Goal: Navigation & Orientation: Find specific page/section

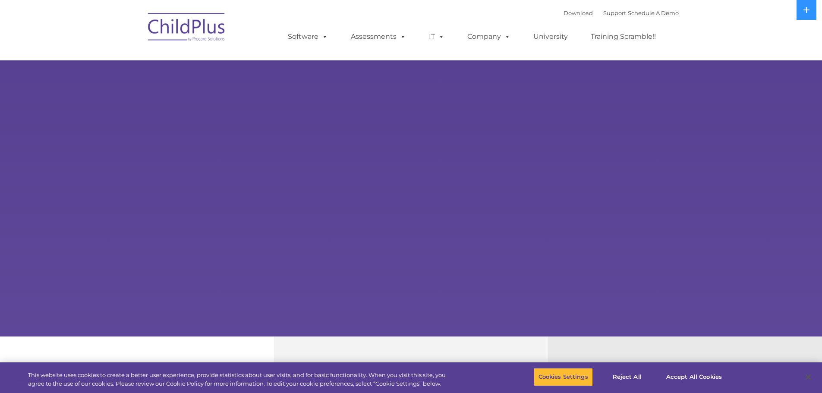
select select "MEDIUM"
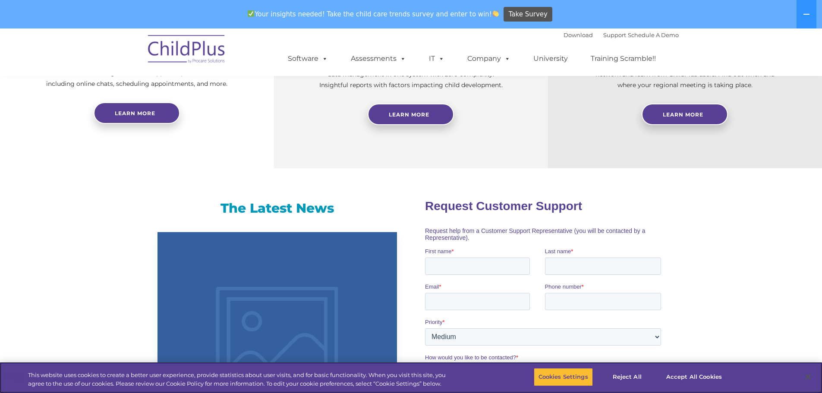
scroll to position [404, 0]
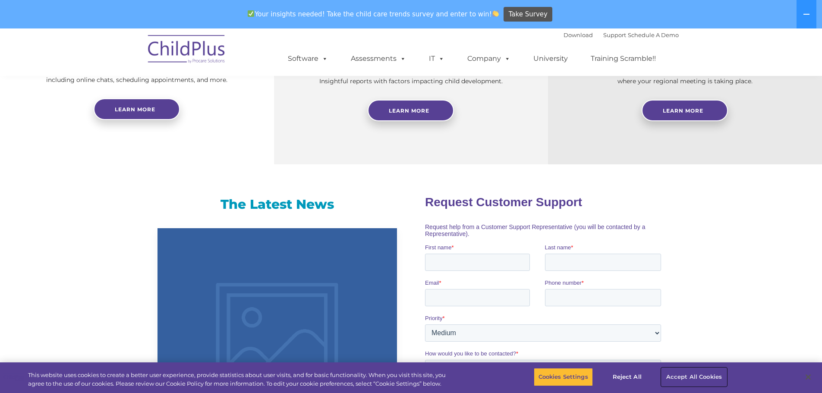
click at [678, 376] on button "Accept All Cookies" at bounding box center [694, 377] width 65 height 18
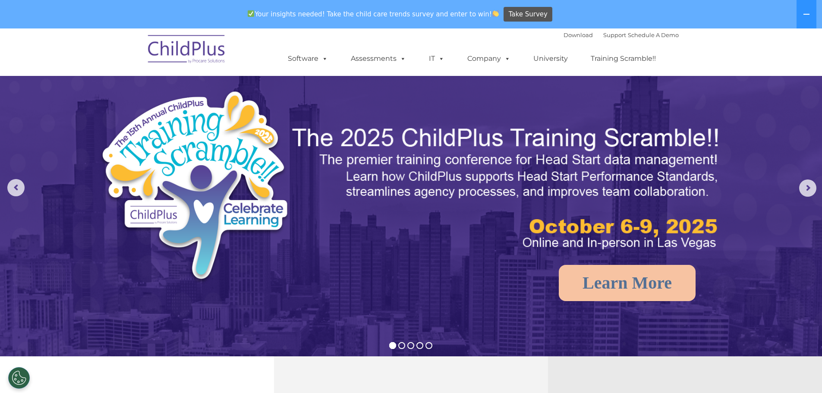
scroll to position [0, 0]
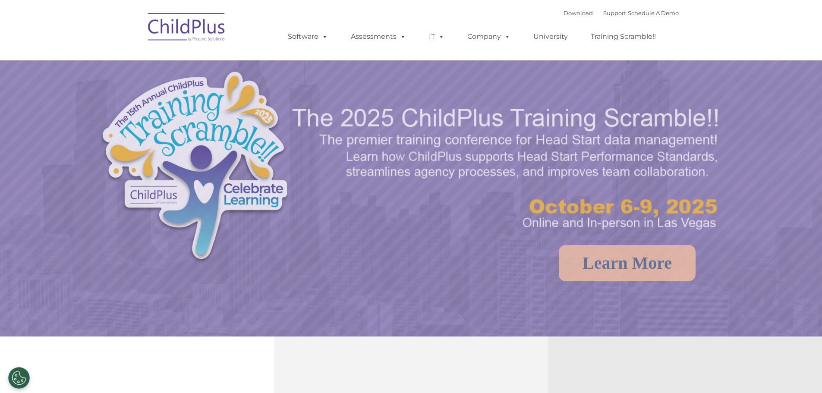
select select "MEDIUM"
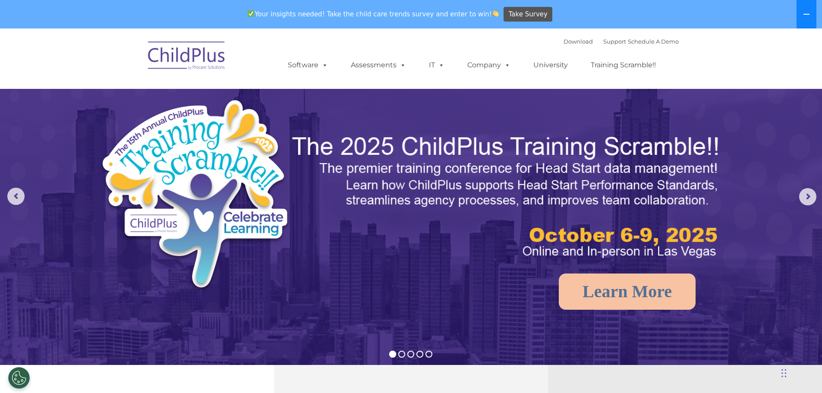
click at [814, 16] on button at bounding box center [807, 14] width 20 height 28
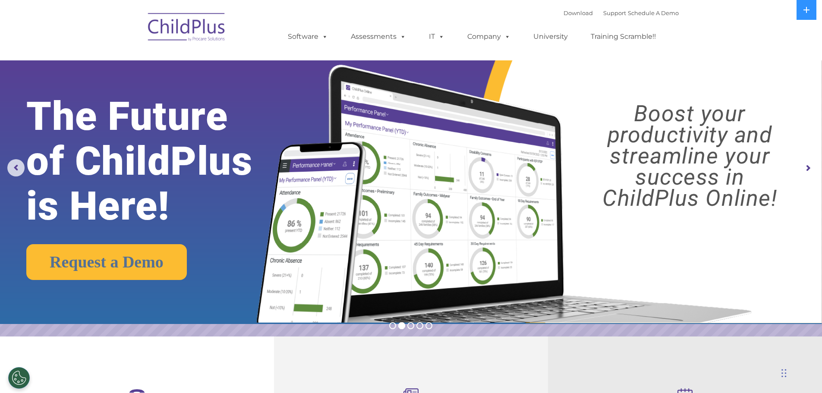
click at [179, 22] on img at bounding box center [187, 28] width 86 height 43
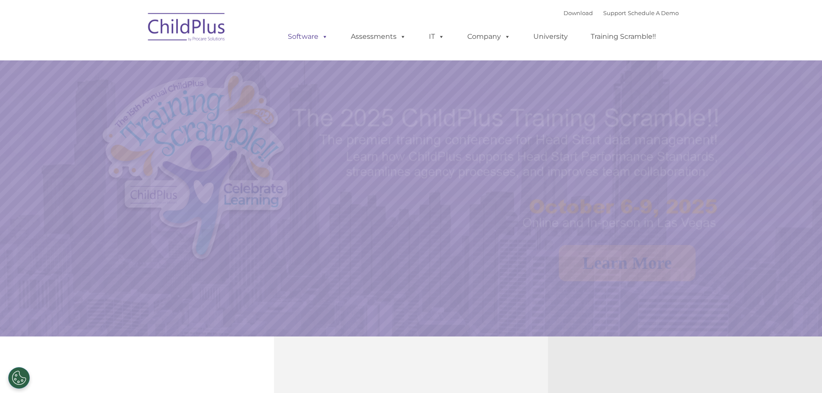
select select "MEDIUM"
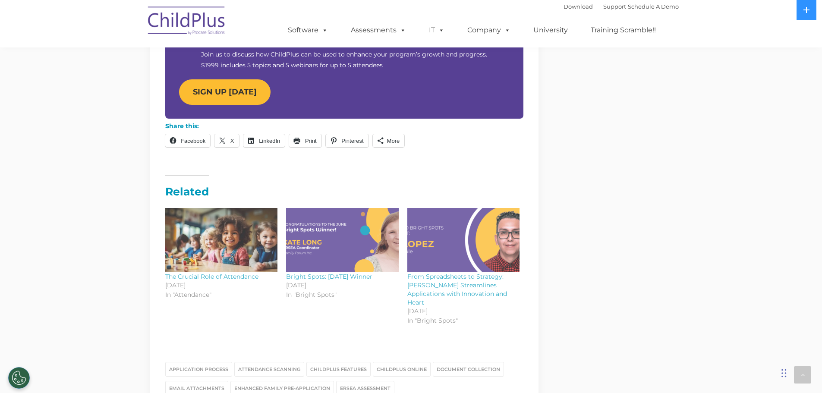
scroll to position [900, 0]
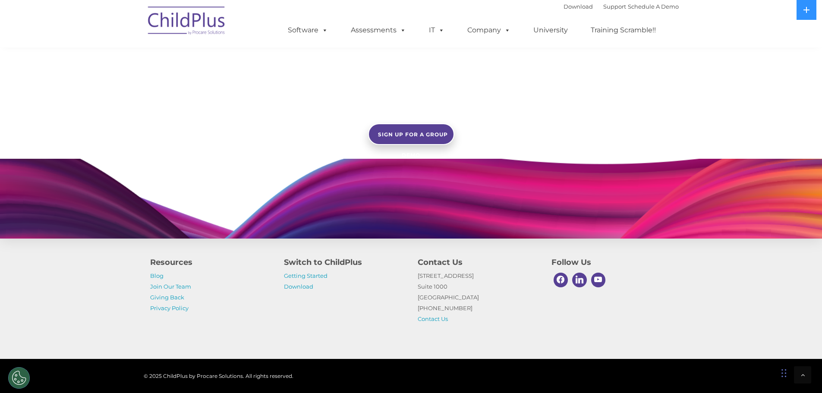
scroll to position [719, 0]
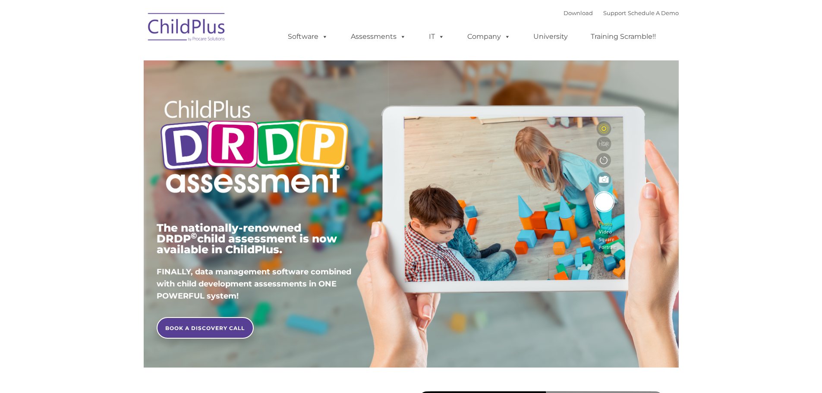
type input ""
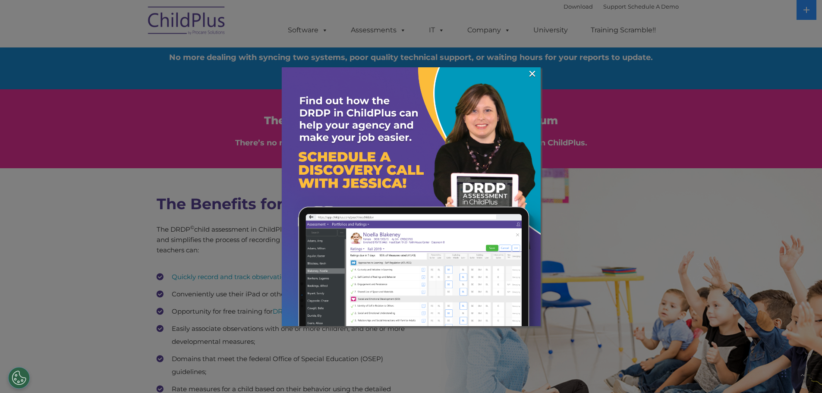
scroll to position [1063, 0]
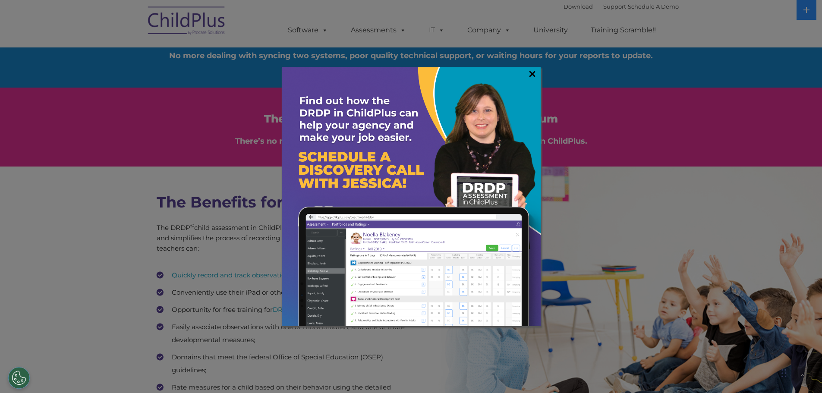
click at [532, 75] on link "×" at bounding box center [532, 73] width 10 height 9
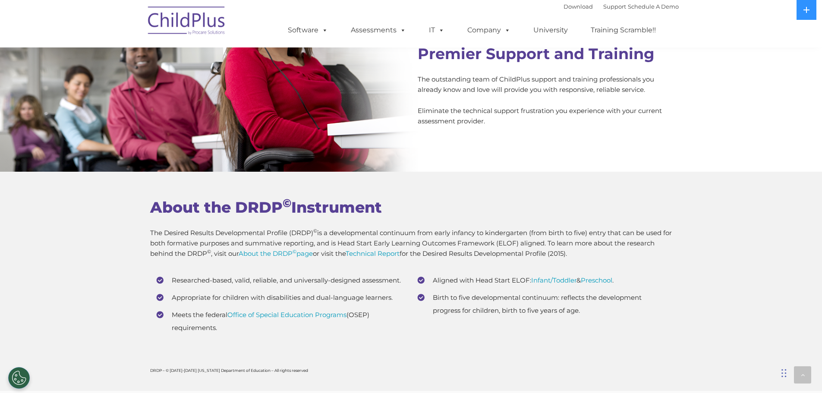
scroll to position [3405, 0]
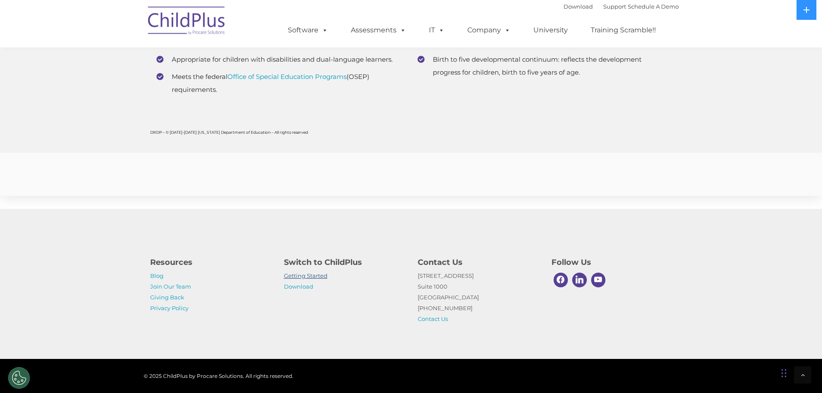
click at [304, 276] on link "Getting Started" at bounding box center [306, 275] width 44 height 7
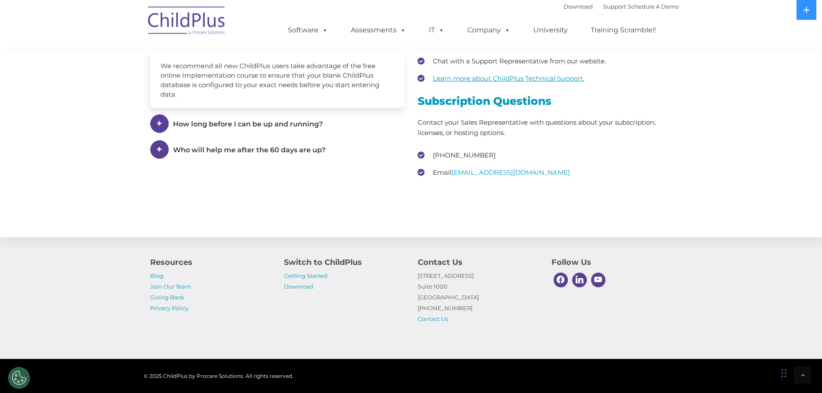
scroll to position [1284, 0]
